Goal: Information Seeking & Learning: Learn about a topic

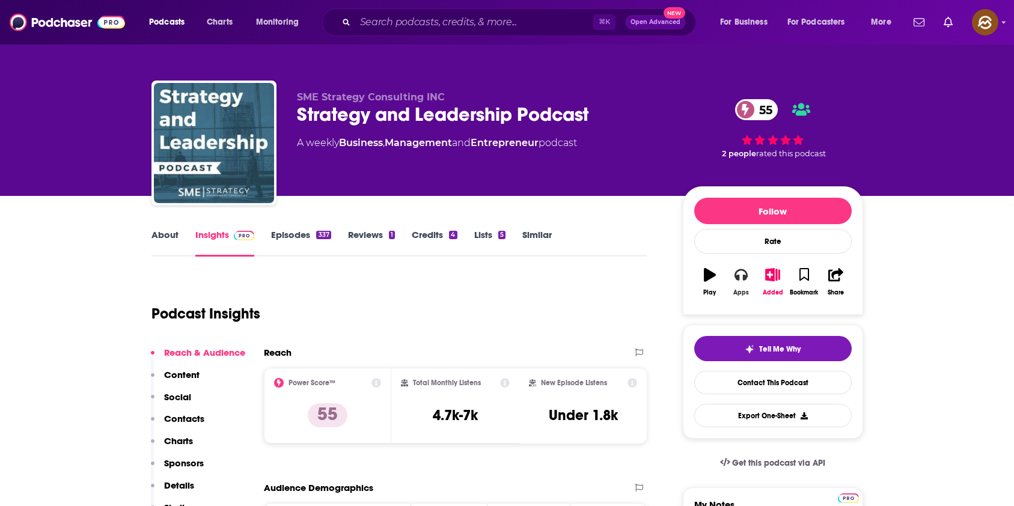
click at [734, 279] on icon "button" at bounding box center [740, 274] width 13 height 13
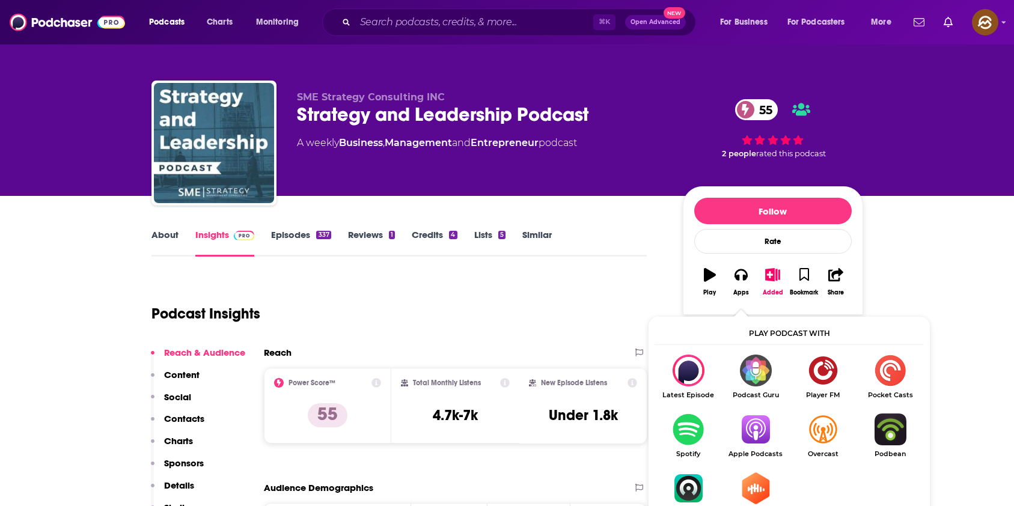
click at [738, 432] on img "Show Listen On dropdown" at bounding box center [755, 429] width 67 height 32
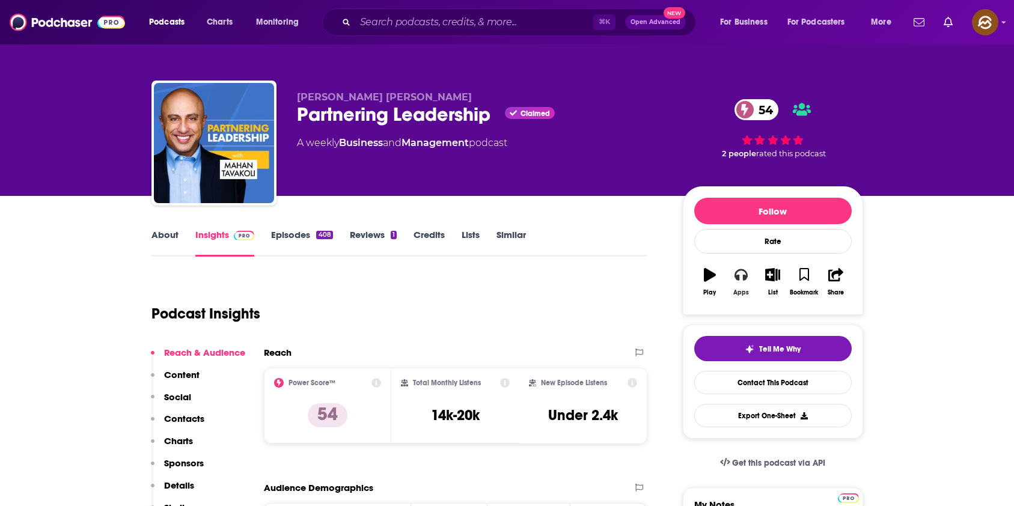
click at [742, 272] on icon "button" at bounding box center [740, 274] width 13 height 13
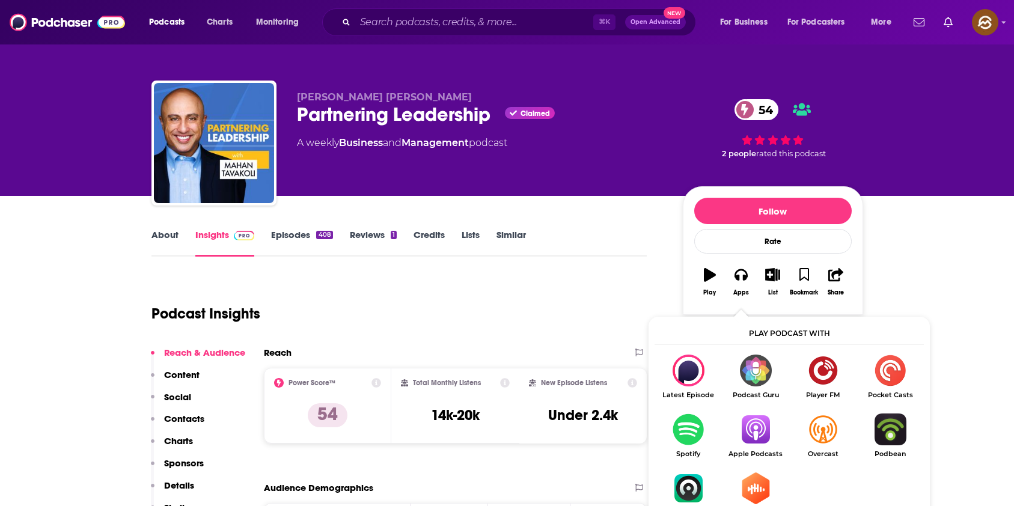
click at [762, 421] on img "Show Listen On dropdown" at bounding box center [755, 429] width 67 height 32
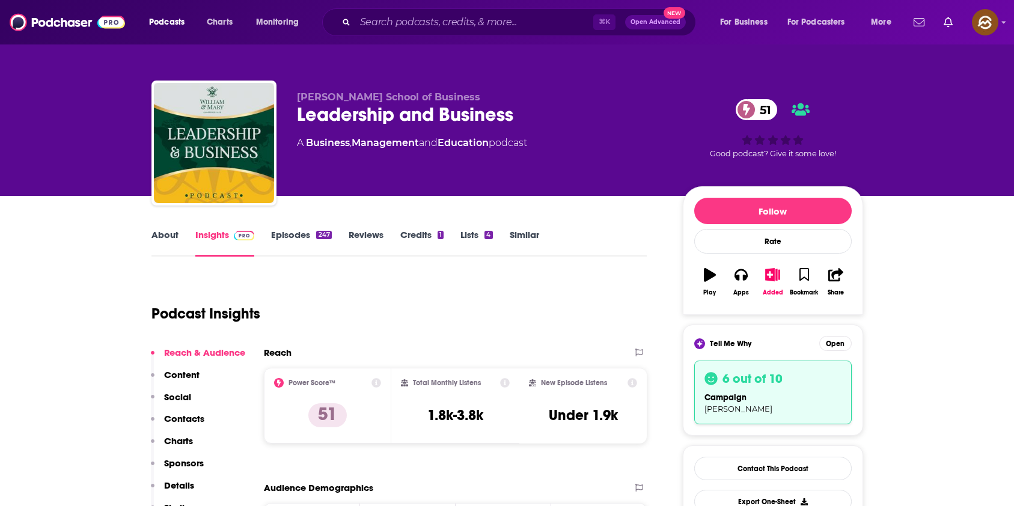
click at [485, 111] on div "Leadership and Business 51" at bounding box center [480, 114] width 367 height 23
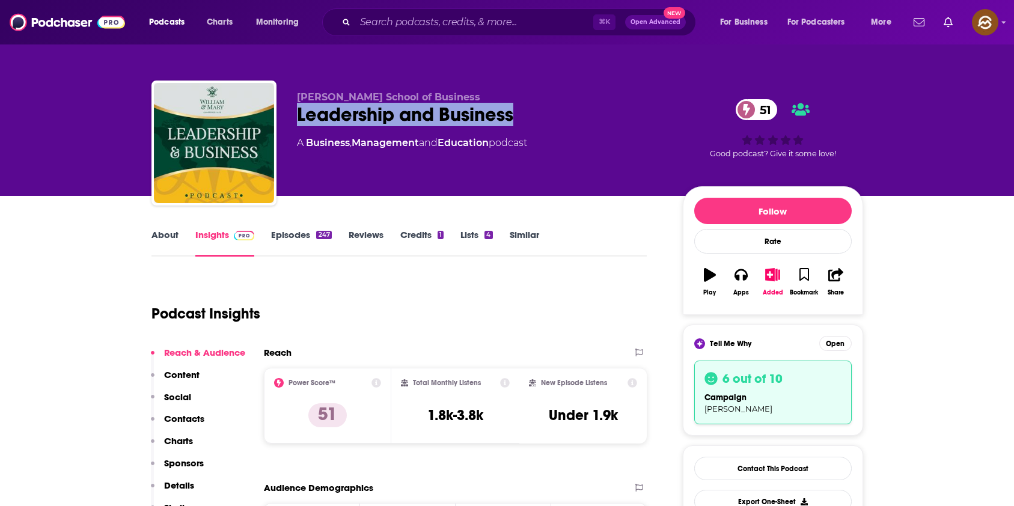
drag, startPoint x: 485, startPoint y: 111, endPoint x: 355, endPoint y: 115, distance: 130.5
copy h2 "Leadership and Business"
click at [353, 115] on div "Leadership and Business 51" at bounding box center [480, 114] width 367 height 23
click at [741, 282] on button "Apps" at bounding box center [740, 281] width 31 height 43
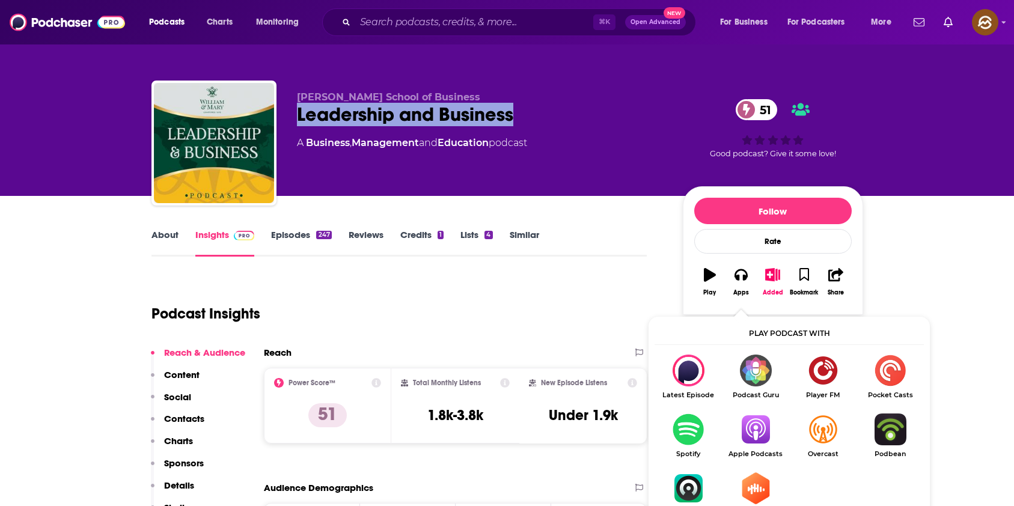
click at [773, 435] on img "Show Listen On dropdown" at bounding box center [755, 429] width 67 height 32
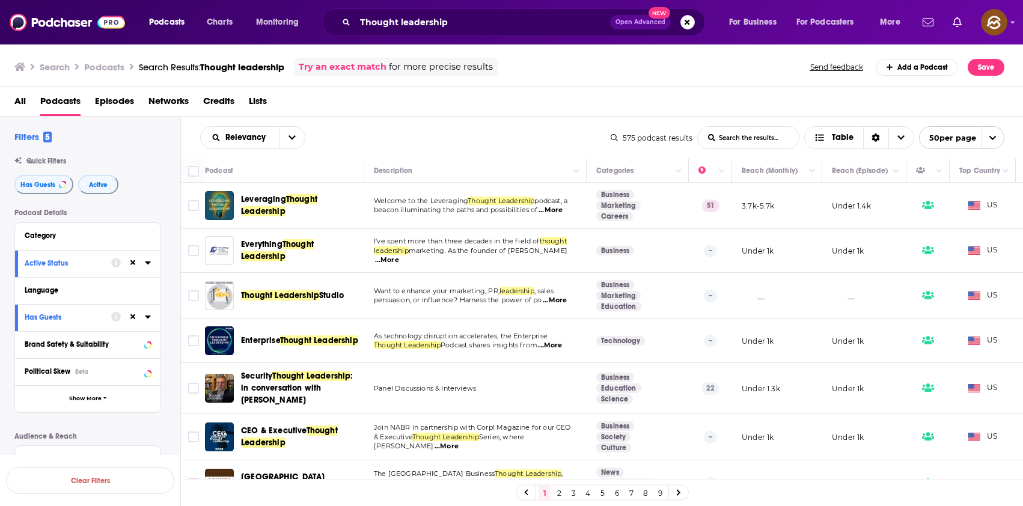
scroll to position [1577, 0]
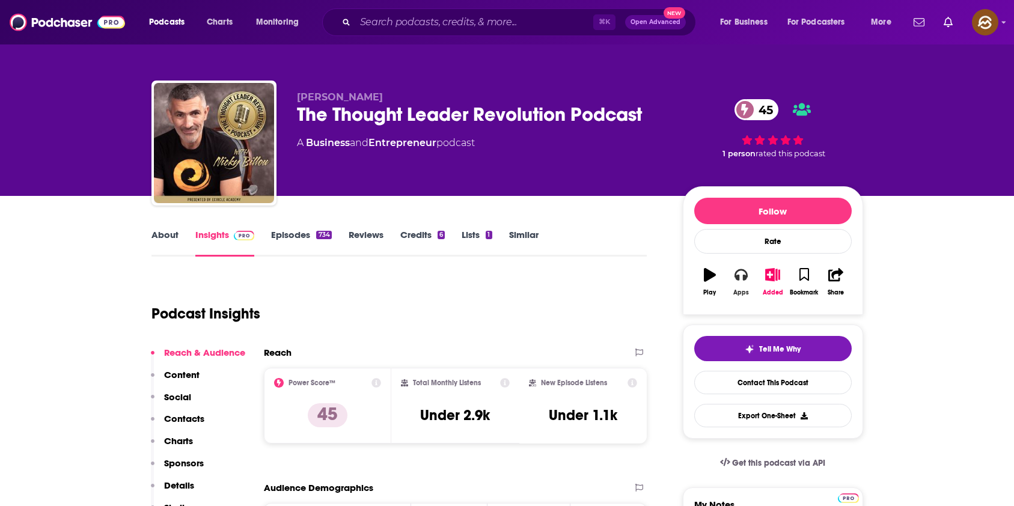
click at [741, 278] on icon "button" at bounding box center [740, 274] width 13 height 13
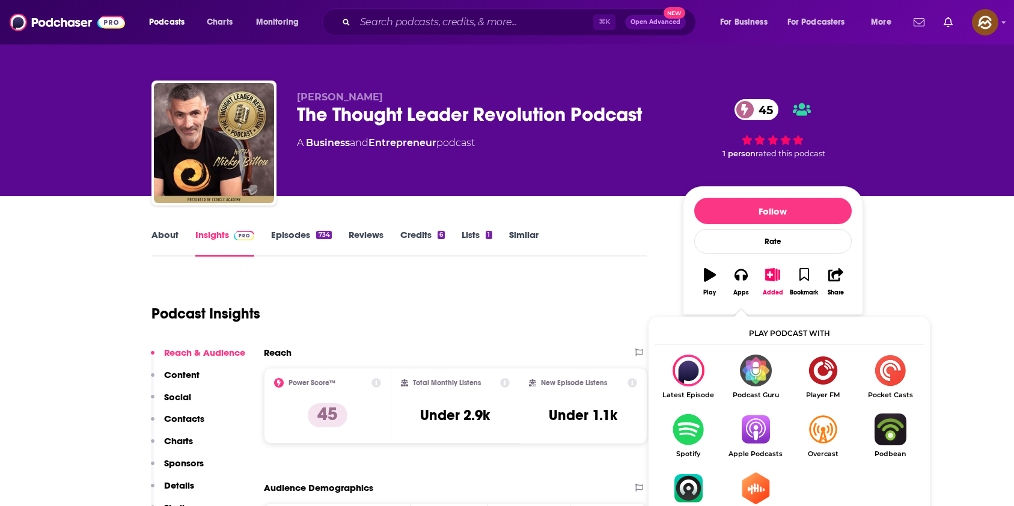
click at [768, 421] on img "Show Listen On dropdown" at bounding box center [755, 429] width 67 height 32
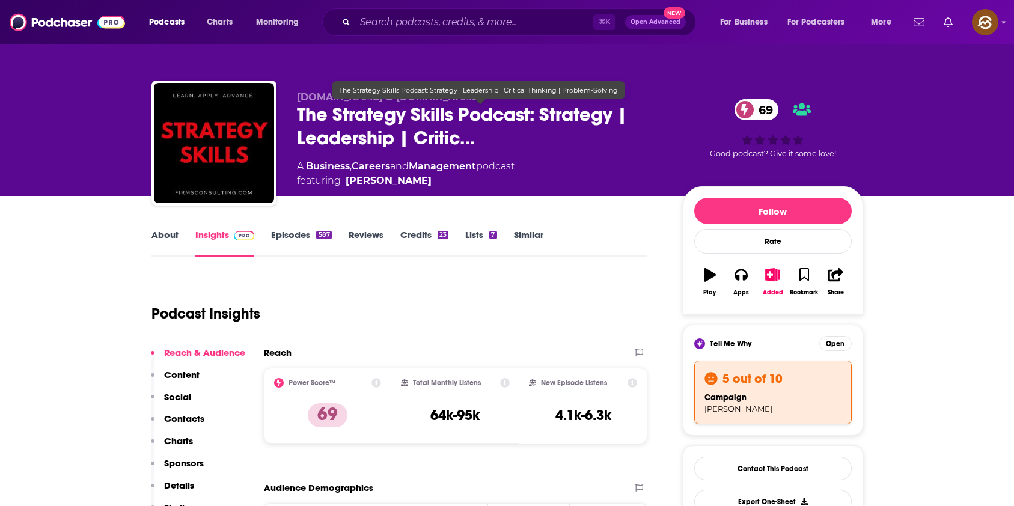
click at [305, 109] on span "The Strategy Skills Podcast: Strategy | Leadership | Critic…" at bounding box center [480, 126] width 367 height 47
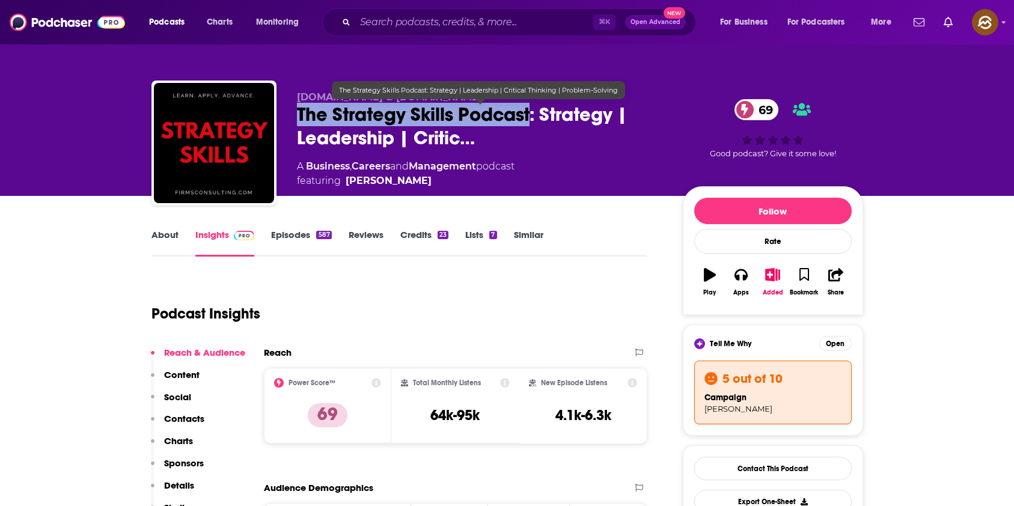
drag, startPoint x: 305, startPoint y: 109, endPoint x: 479, endPoint y: 110, distance: 174.3
copy h2 "The Strategy Skills Podcast"
click at [479, 110] on span "The Strategy Skills Podcast: Strategy | Leadership | Critic…" at bounding box center [480, 126] width 367 height 47
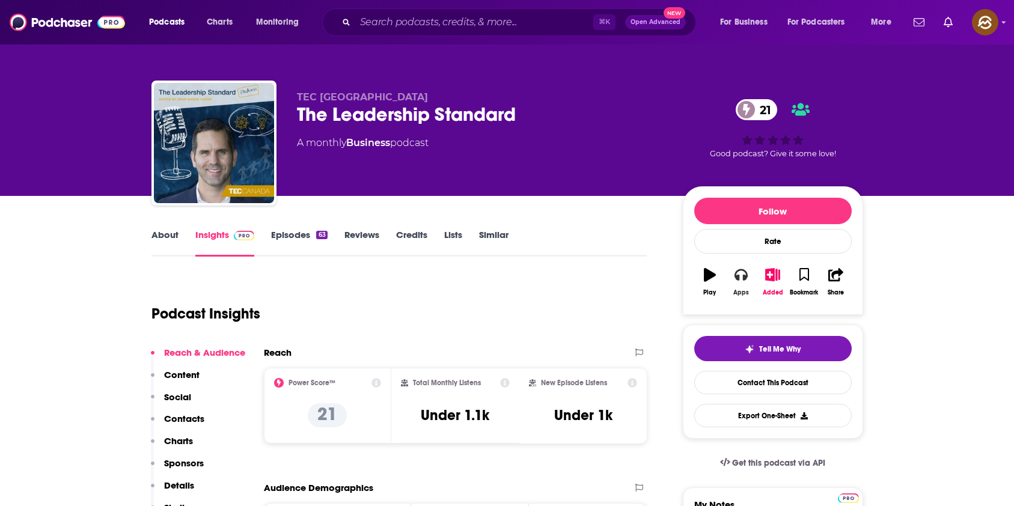
click at [737, 281] on icon "button" at bounding box center [740, 274] width 13 height 13
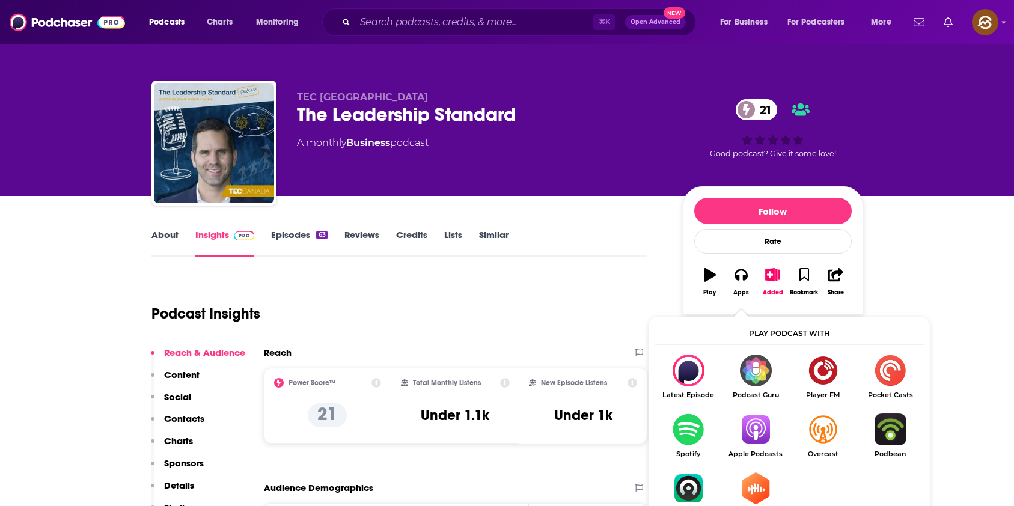
click at [740, 428] on img "Show Listen On dropdown" at bounding box center [755, 429] width 67 height 32
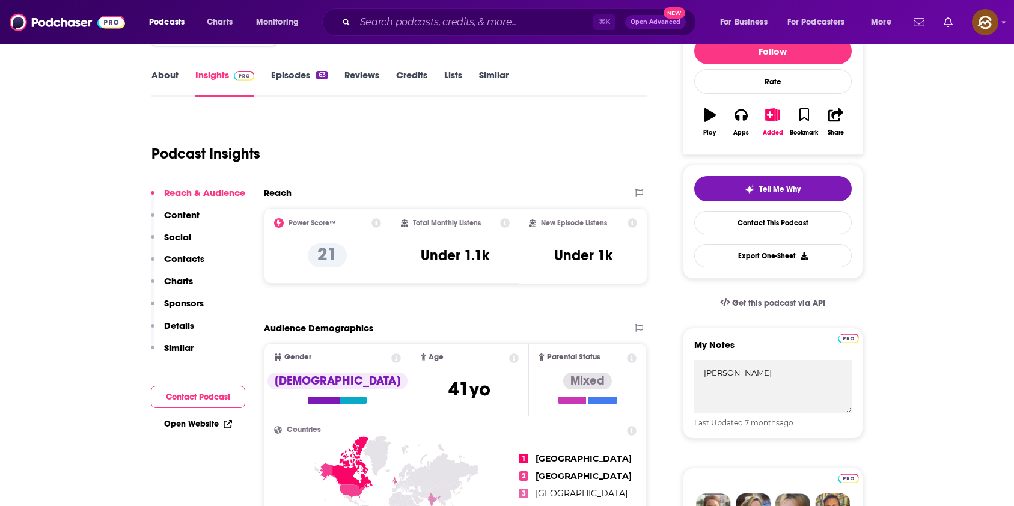
scroll to position [166, 0]
